Goal: Task Accomplishment & Management: Manage account settings

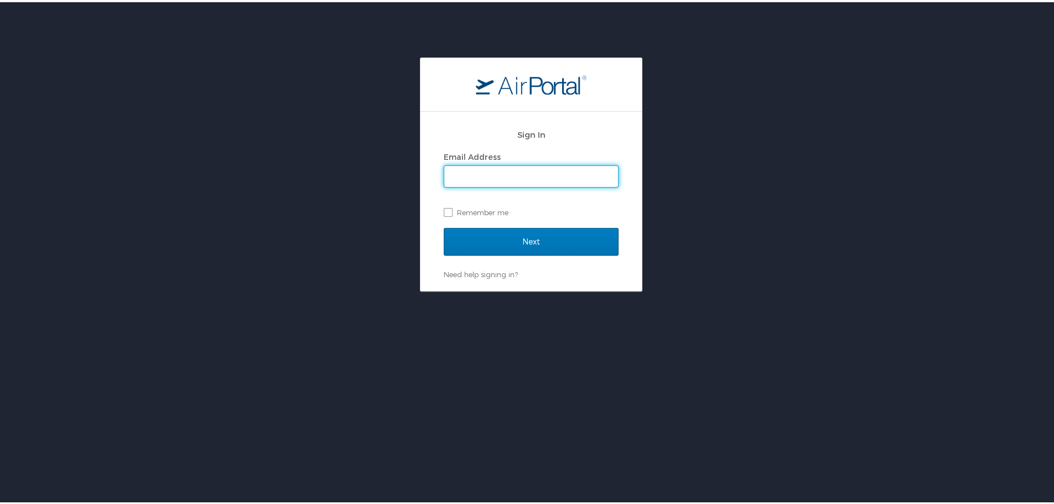
click at [561, 167] on input "Email Address" at bounding box center [531, 174] width 174 height 21
type input "krichardson@jimnnicks.com"
click at [448, 210] on label "Remember me" at bounding box center [531, 210] width 175 height 17
click at [448, 210] on input "Remember me" at bounding box center [447, 209] width 7 height 7
checkbox input "true"
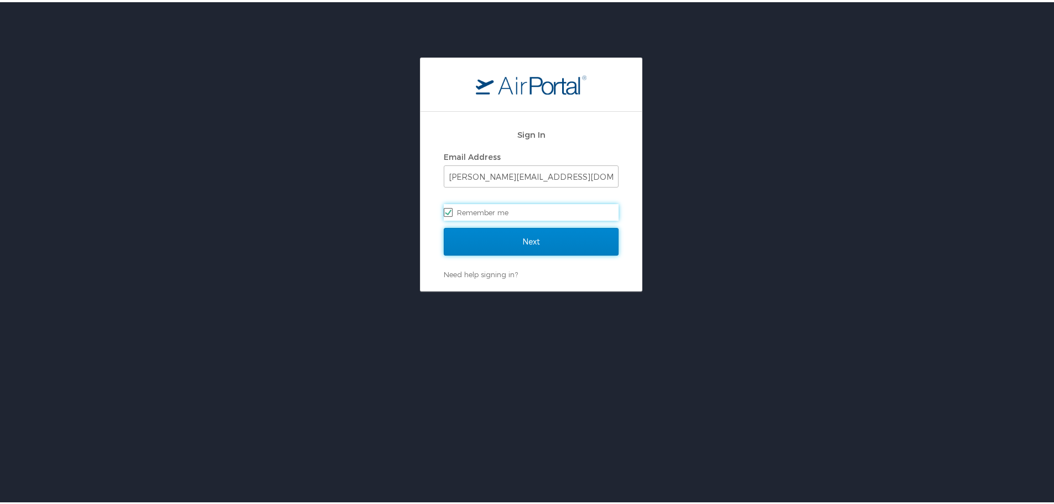
click at [498, 238] on input "Next" at bounding box center [531, 240] width 175 height 28
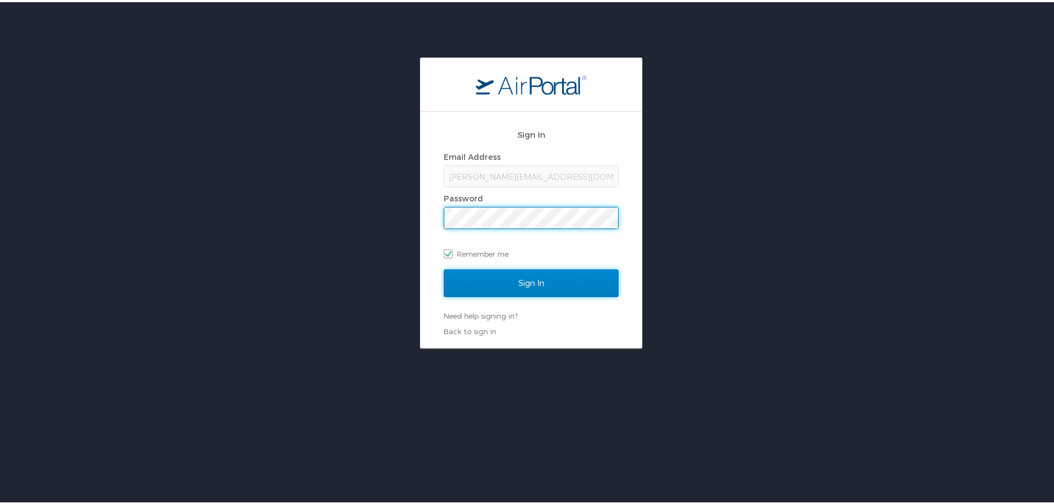
click at [507, 283] on input "Sign In" at bounding box center [531, 281] width 175 height 28
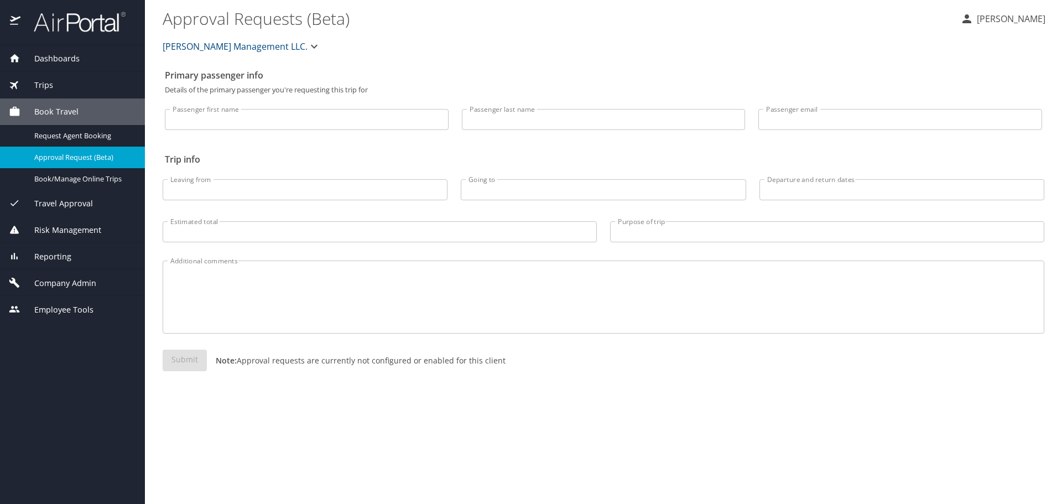
click at [64, 287] on span "Company Admin" at bounding box center [58, 283] width 76 height 12
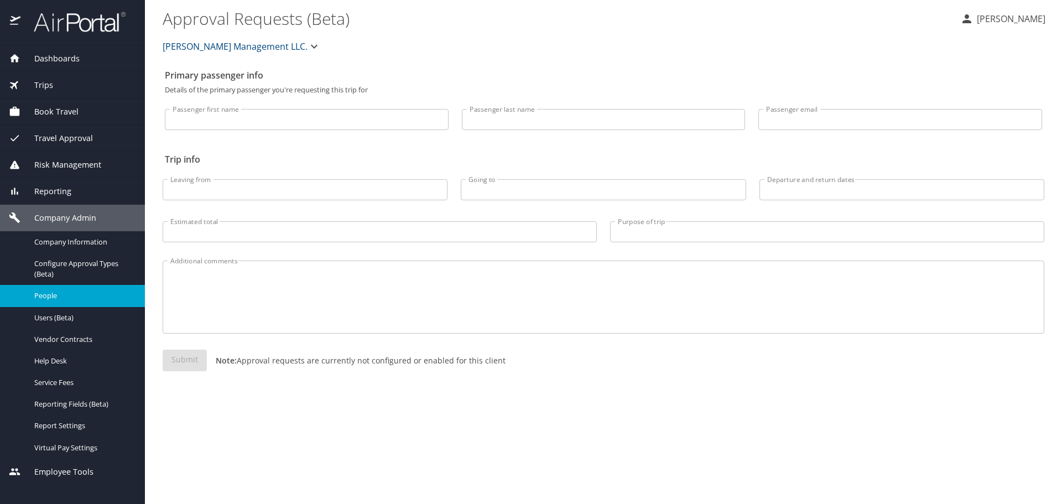
click at [64, 302] on div "People" at bounding box center [72, 295] width 127 height 13
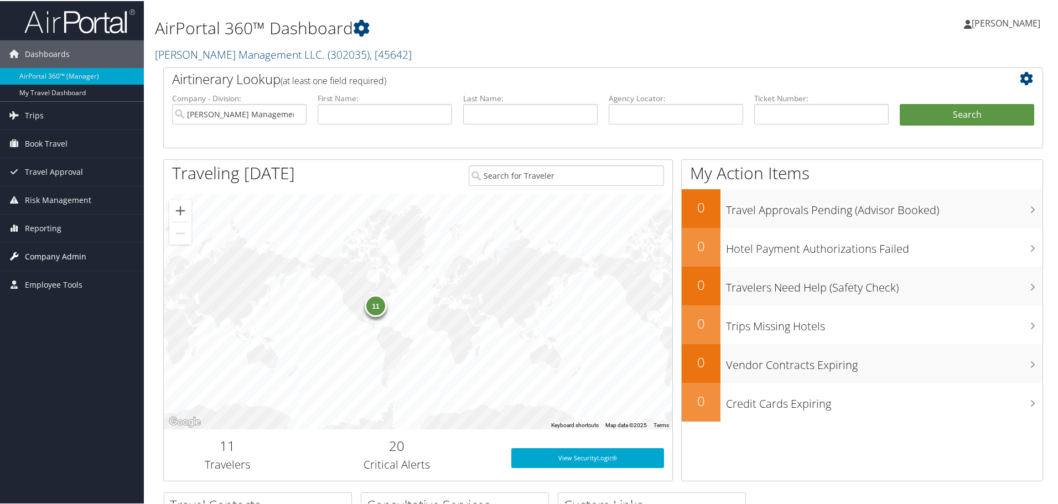
click at [61, 260] on span "Company Admin" at bounding box center [55, 256] width 61 height 28
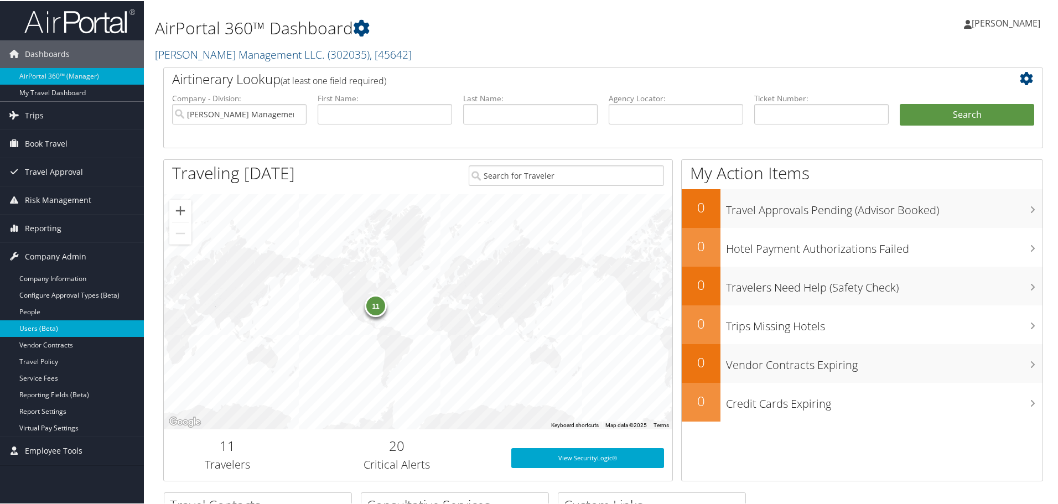
click at [38, 331] on link "Users (Beta)" at bounding box center [72, 327] width 144 height 17
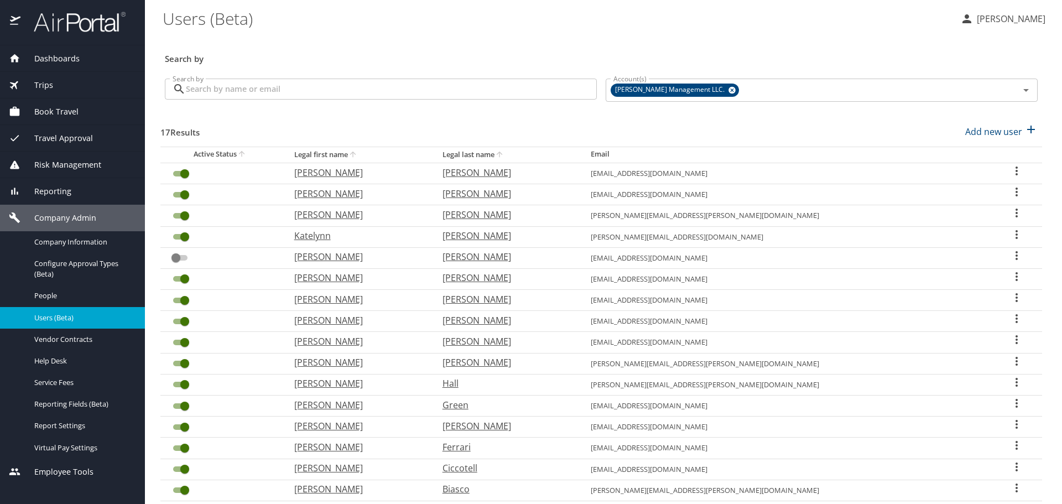
click at [379, 160] on th "Legal first name" at bounding box center [359, 155] width 148 height 16
checkbox input "true"
checkbox input "false"
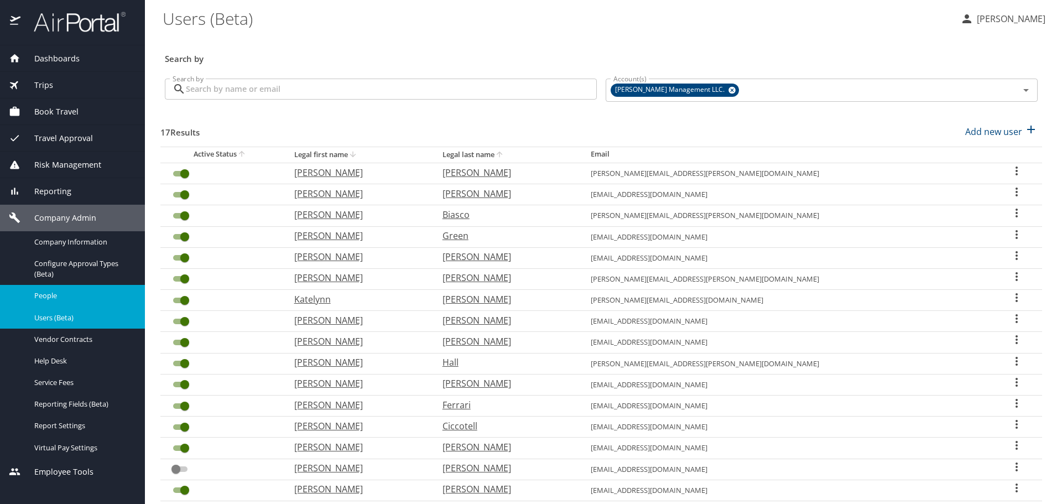
click at [74, 293] on span "People" at bounding box center [82, 295] width 97 height 11
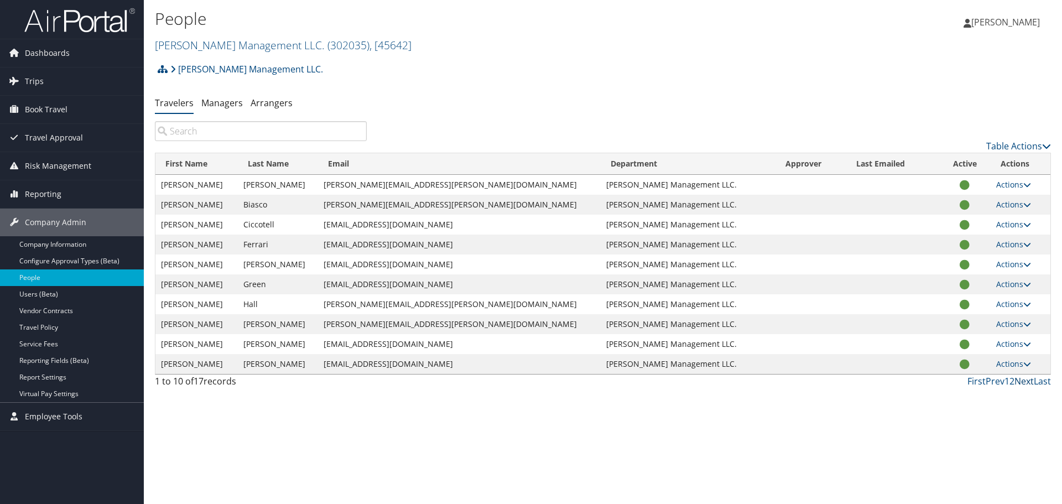
click at [1015, 385] on link "Next" at bounding box center [1024, 381] width 19 height 12
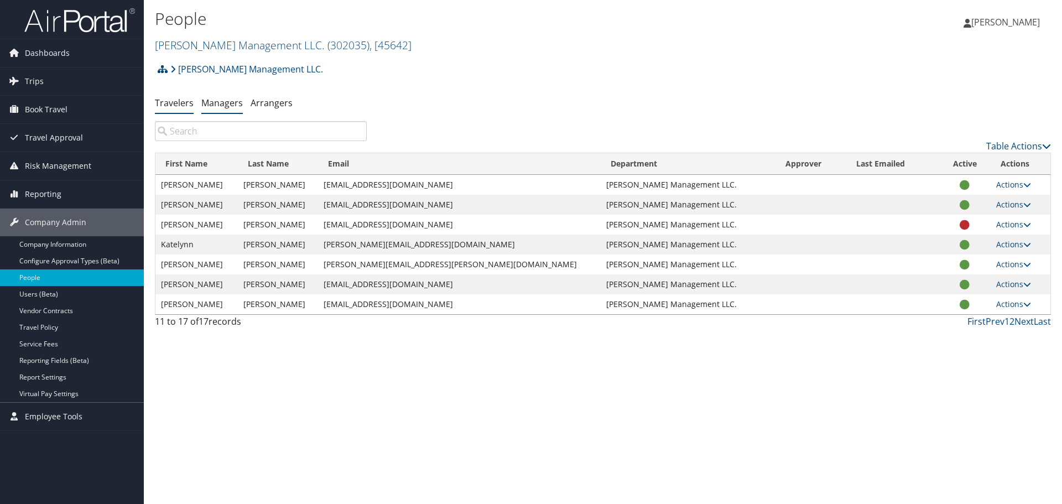
click at [207, 98] on link "Managers" at bounding box center [221, 103] width 41 height 12
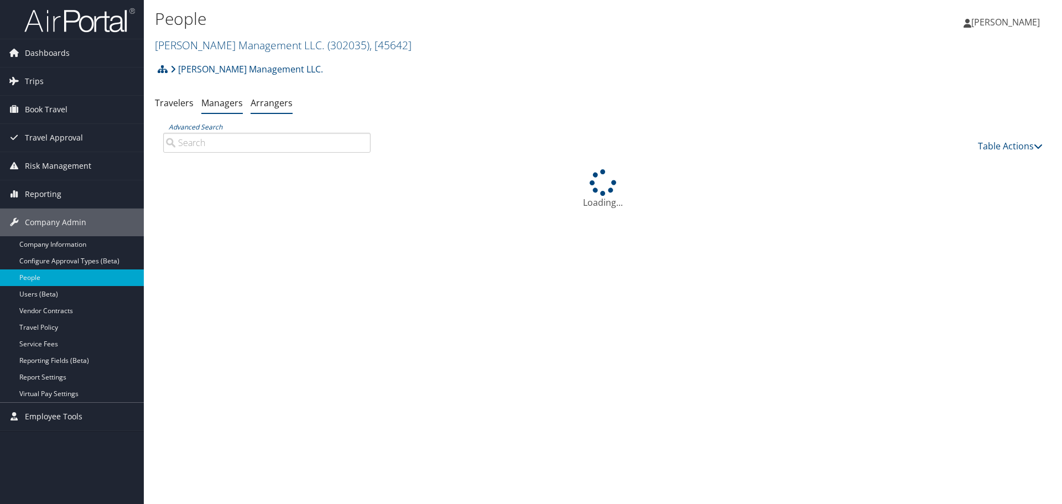
click at [251, 108] on link "Arrangers" at bounding box center [272, 103] width 42 height 12
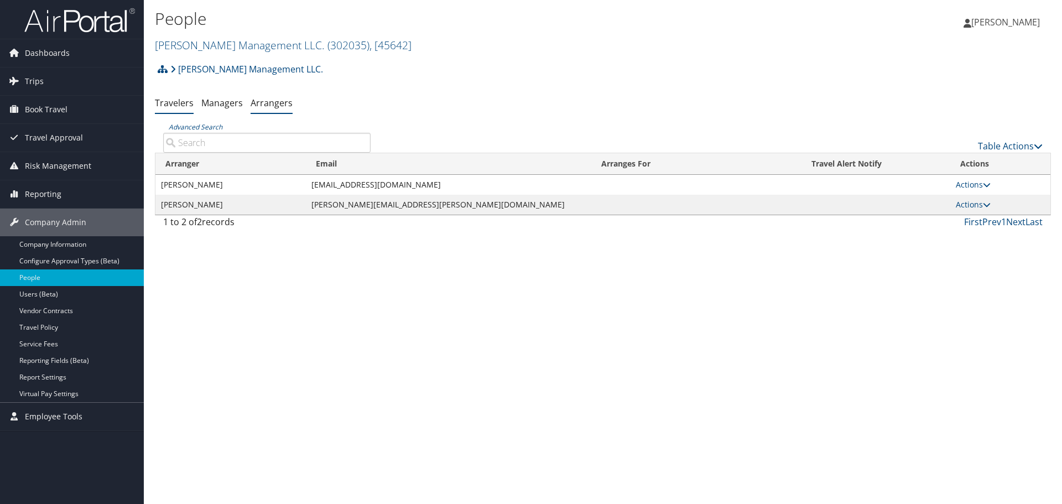
click at [179, 107] on link "Travelers" at bounding box center [174, 103] width 39 height 12
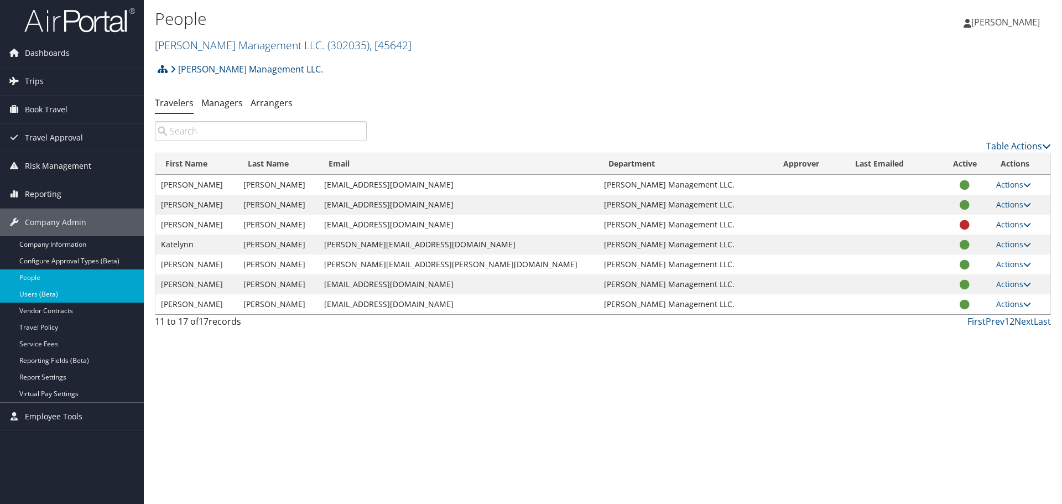
click at [53, 298] on link "Users (Beta)" at bounding box center [72, 294] width 144 height 17
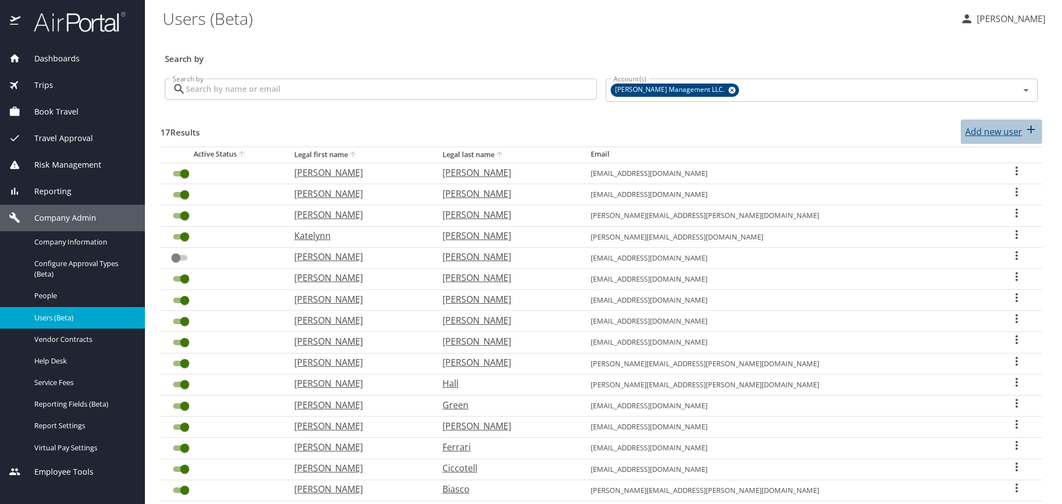
click at [1008, 129] on p "Add new user" at bounding box center [993, 131] width 57 height 13
select select "US"
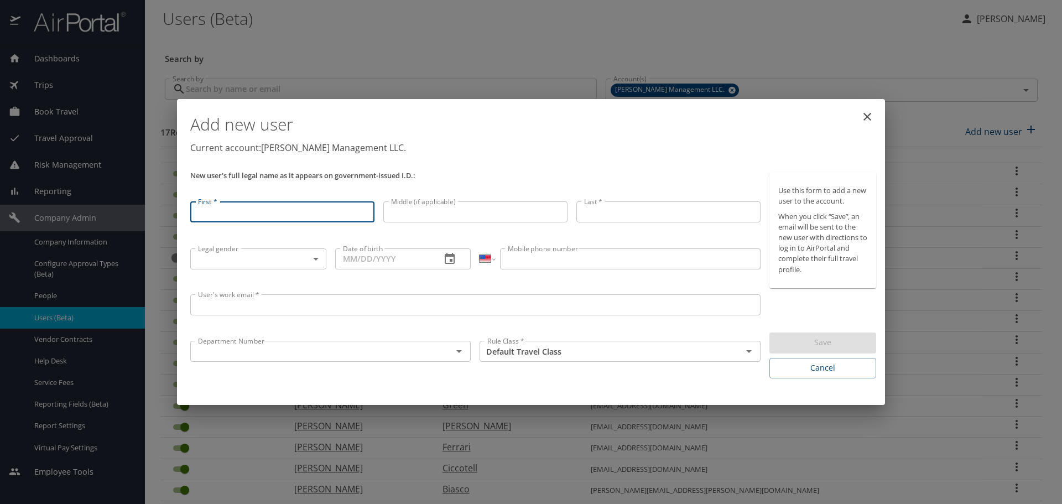
click at [863, 115] on icon "close" at bounding box center [867, 116] width 13 height 13
